Goal: Information Seeking & Learning: Learn about a topic

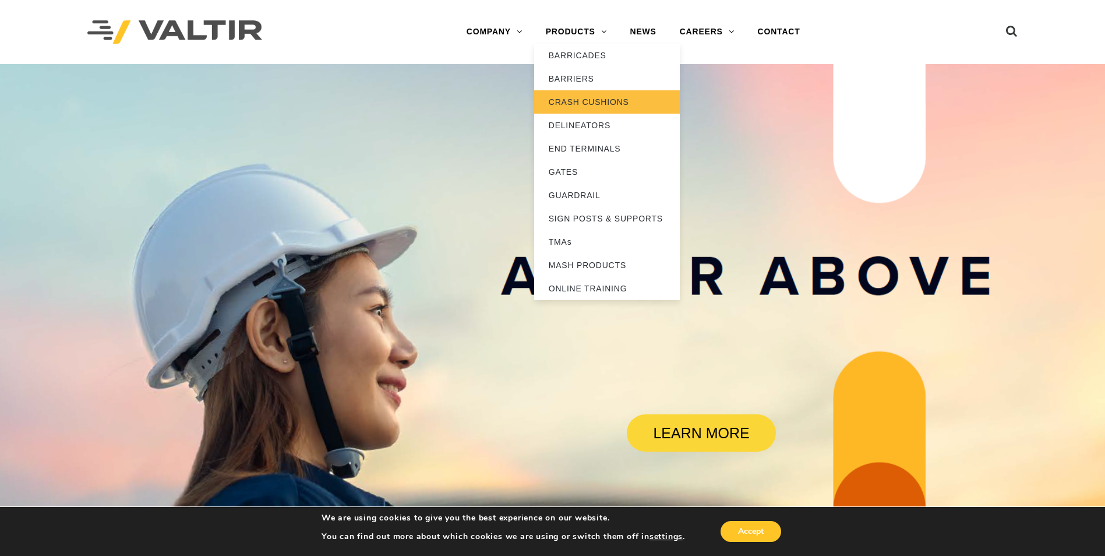
click at [578, 98] on link "CRASH CUSHIONS" at bounding box center [607, 101] width 146 height 23
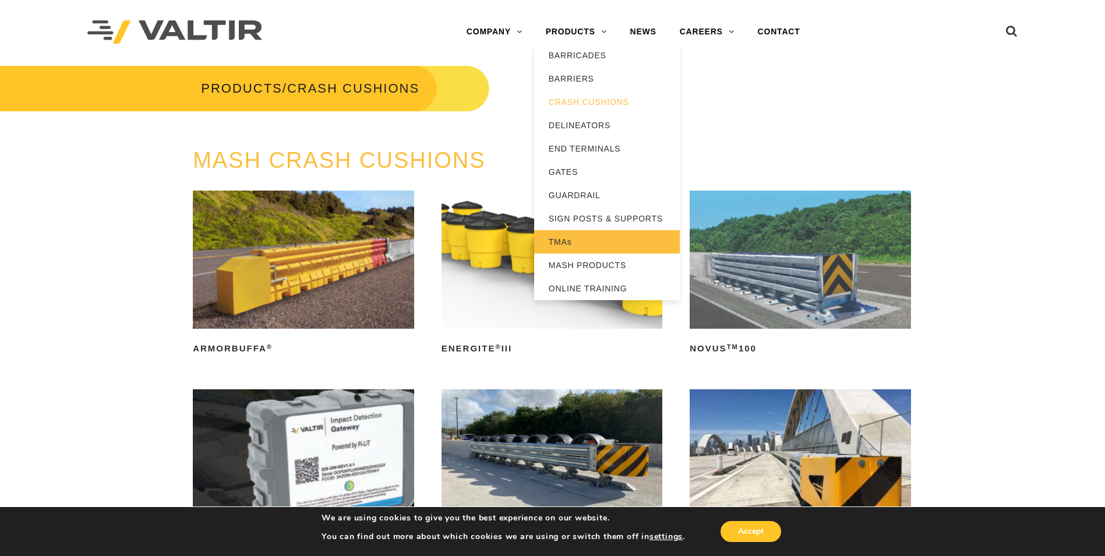
click at [592, 243] on link "TMAs" at bounding box center [607, 241] width 146 height 23
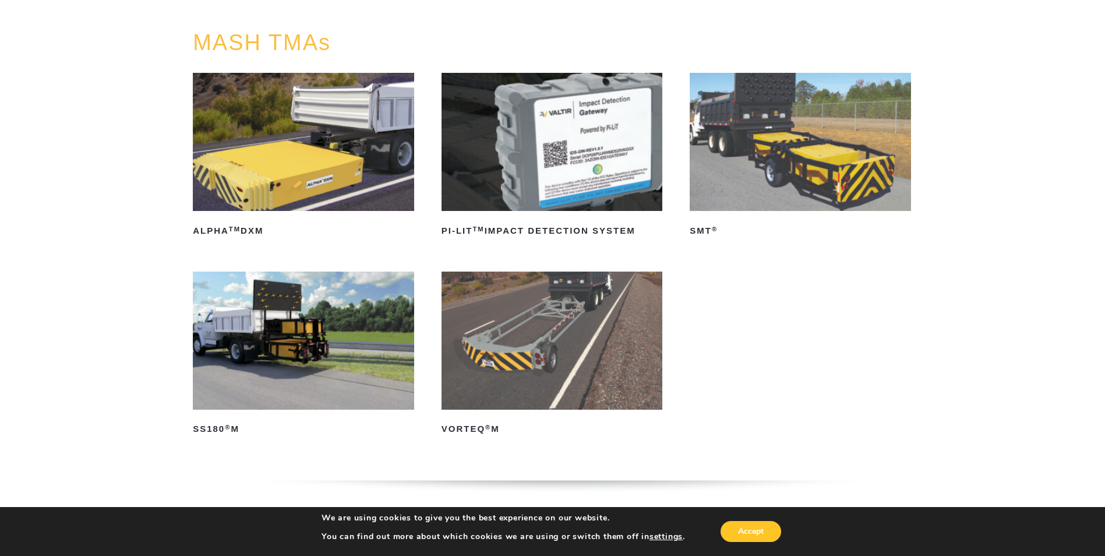
scroll to position [117, 0]
click at [802, 143] on img at bounding box center [800, 142] width 221 height 138
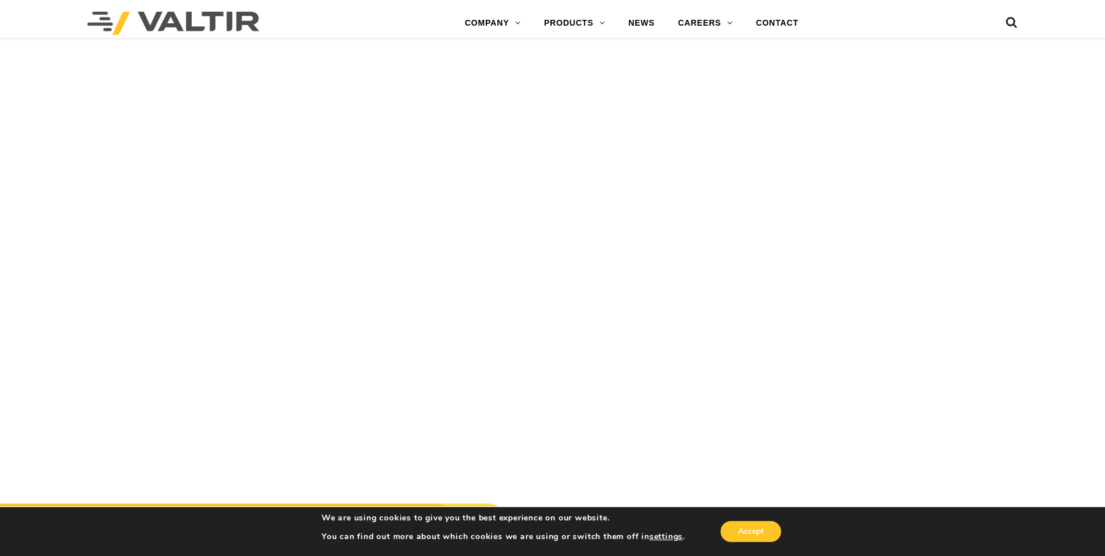
scroll to position [2851, 0]
